Goal: Task Accomplishment & Management: Manage account settings

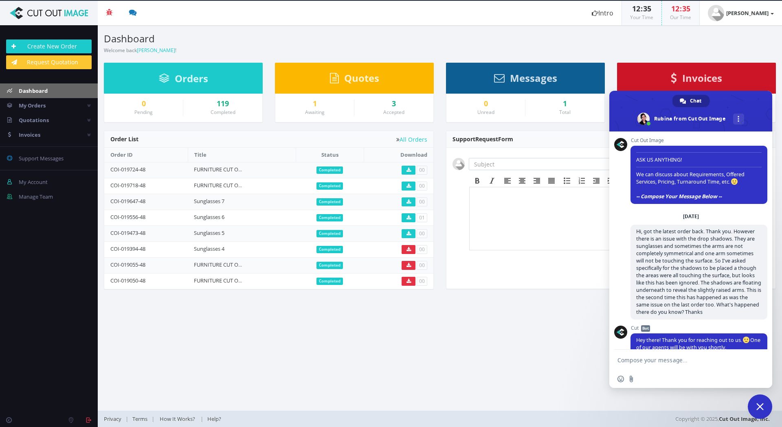
scroll to position [1083, 0]
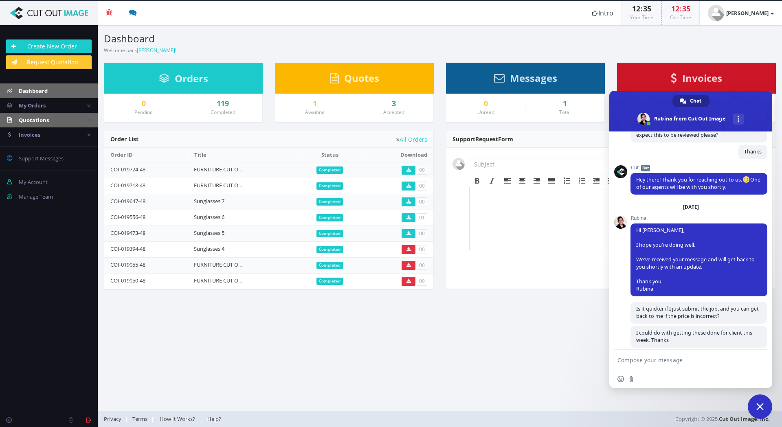
click at [31, 120] on span "Quotations" at bounding box center [34, 119] width 30 height 7
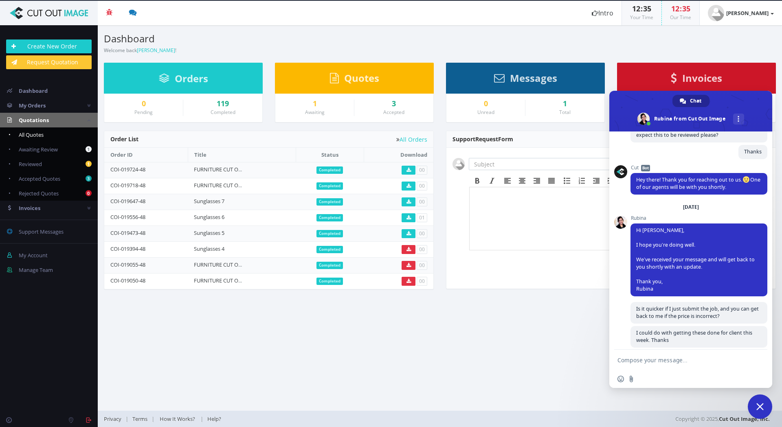
click at [31, 134] on span "All Quotes" at bounding box center [31, 134] width 25 height 7
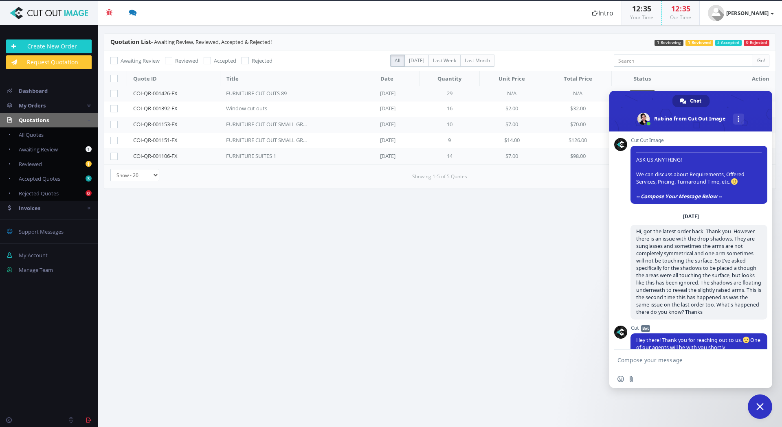
scroll to position [1083, 0]
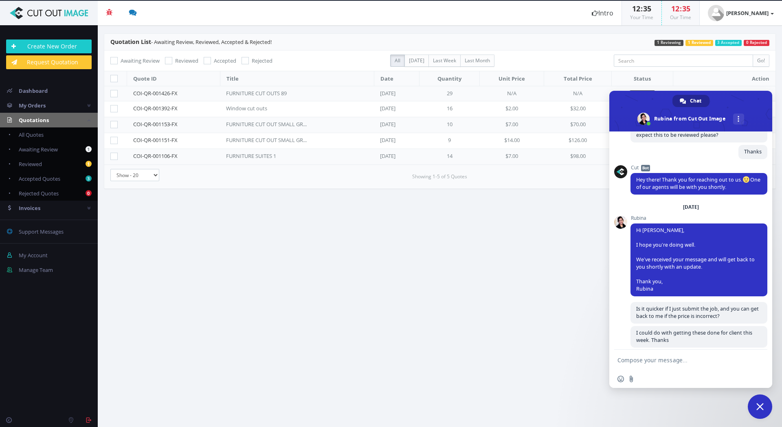
click at [760, 407] on span "Close chat" at bounding box center [759, 406] width 7 height 7
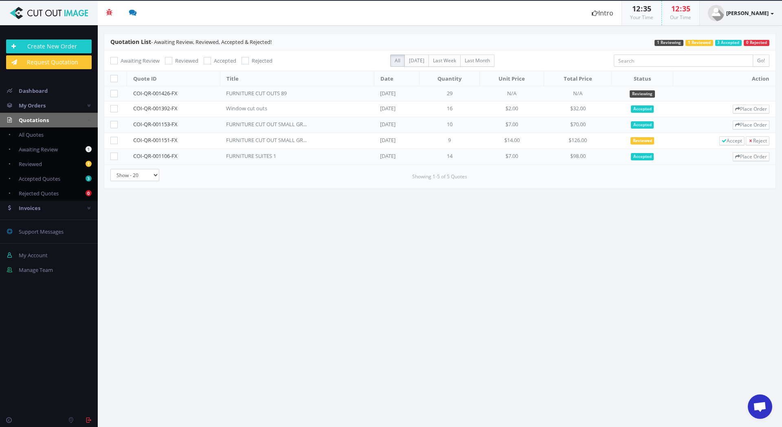
click at [767, 13] on strong "[PERSON_NAME]" at bounding box center [747, 12] width 42 height 7
click at [761, 411] on span "Open chat" at bounding box center [759, 407] width 13 height 11
